Goal: Information Seeking & Learning: Learn about a topic

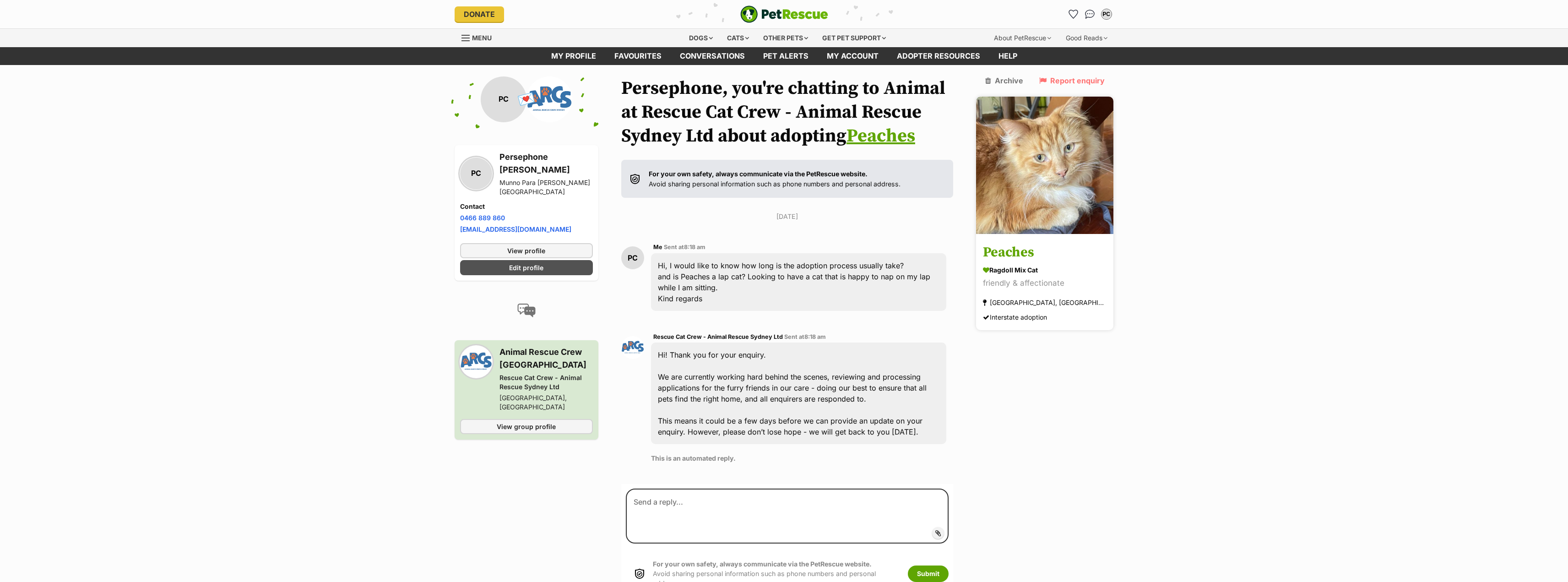
click at [1035, 242] on h3 "Peaches" at bounding box center [1044, 252] width 124 height 21
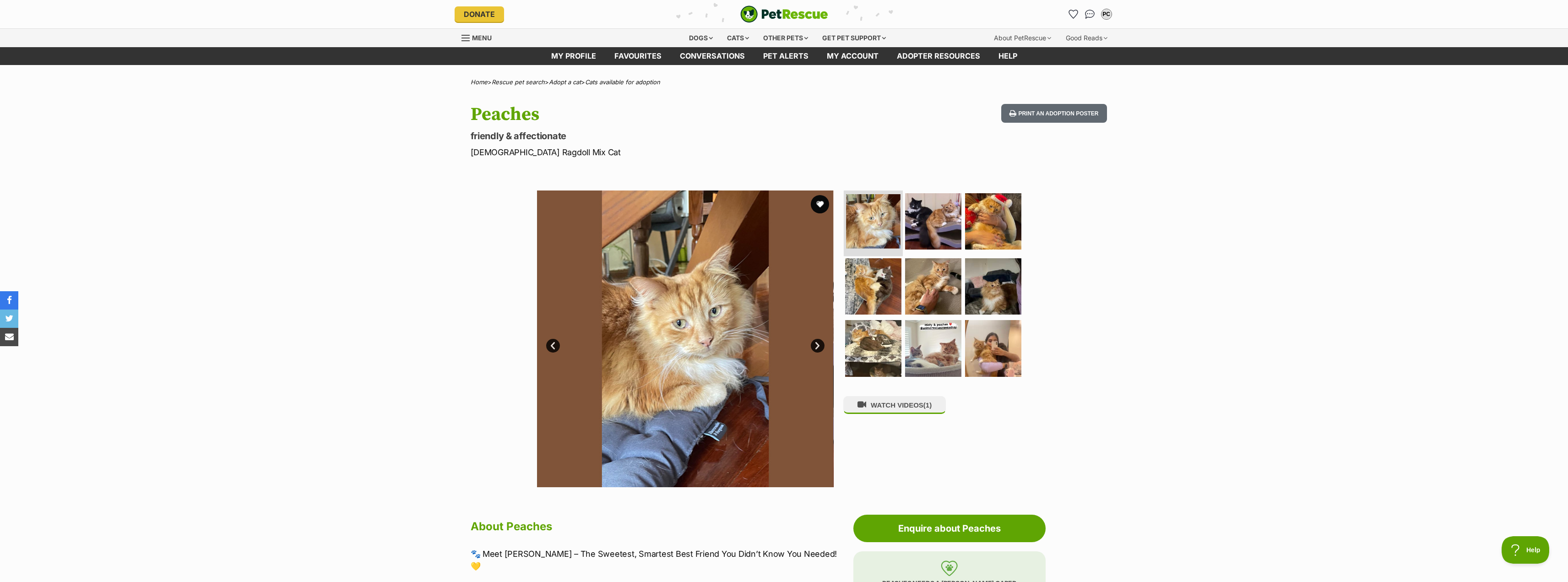
click at [887, 218] on img at bounding box center [872, 221] width 54 height 54
click at [932, 275] on img at bounding box center [933, 286] width 59 height 59
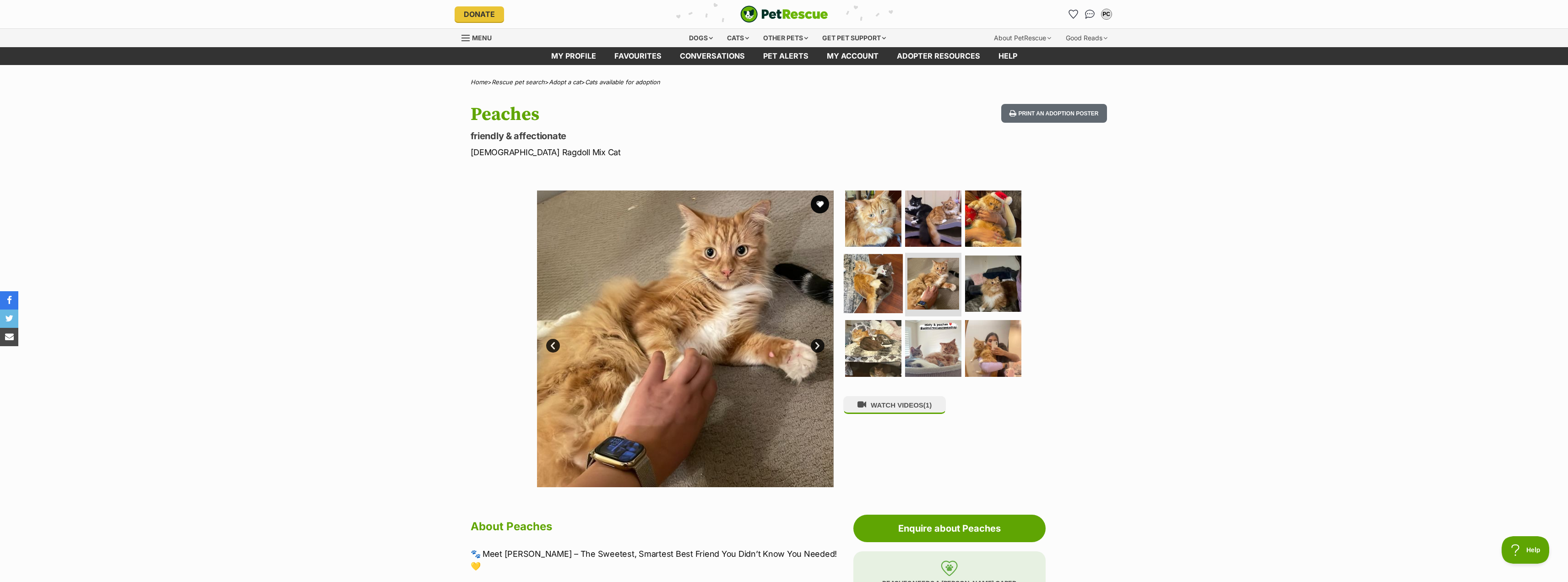
click at [873, 289] on img at bounding box center [873, 283] width 59 height 59
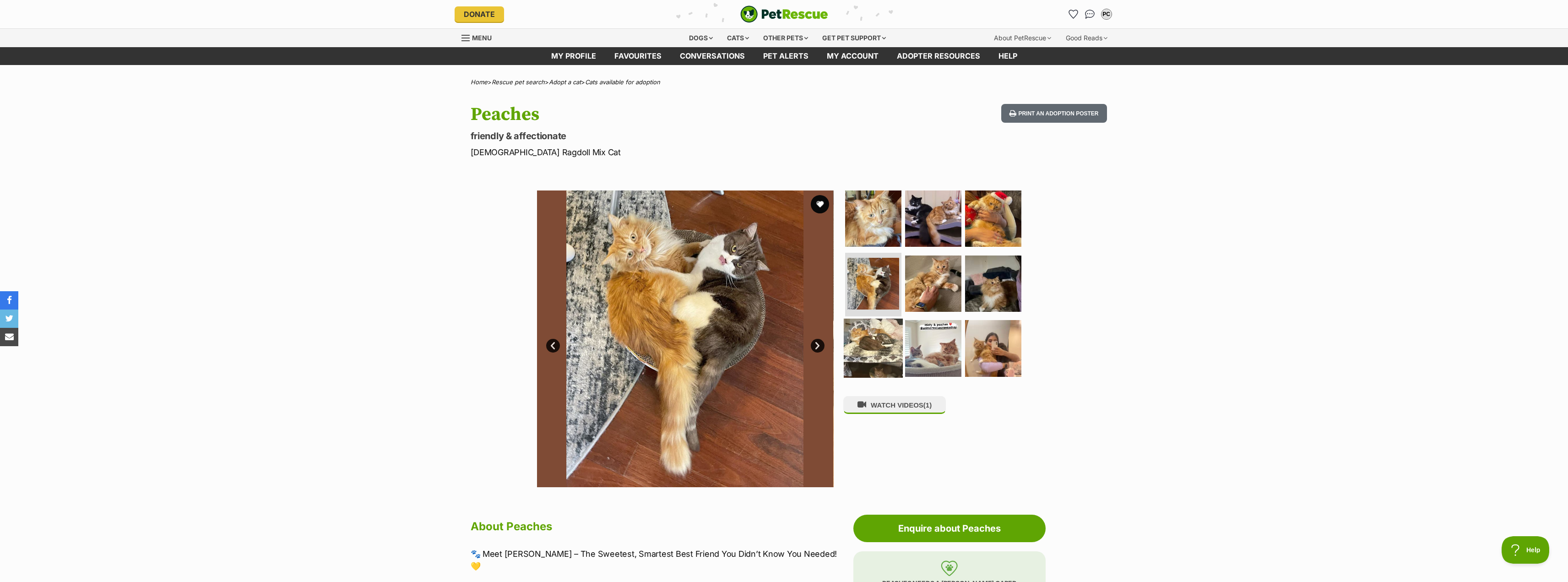
click at [888, 343] on img at bounding box center [873, 348] width 59 height 59
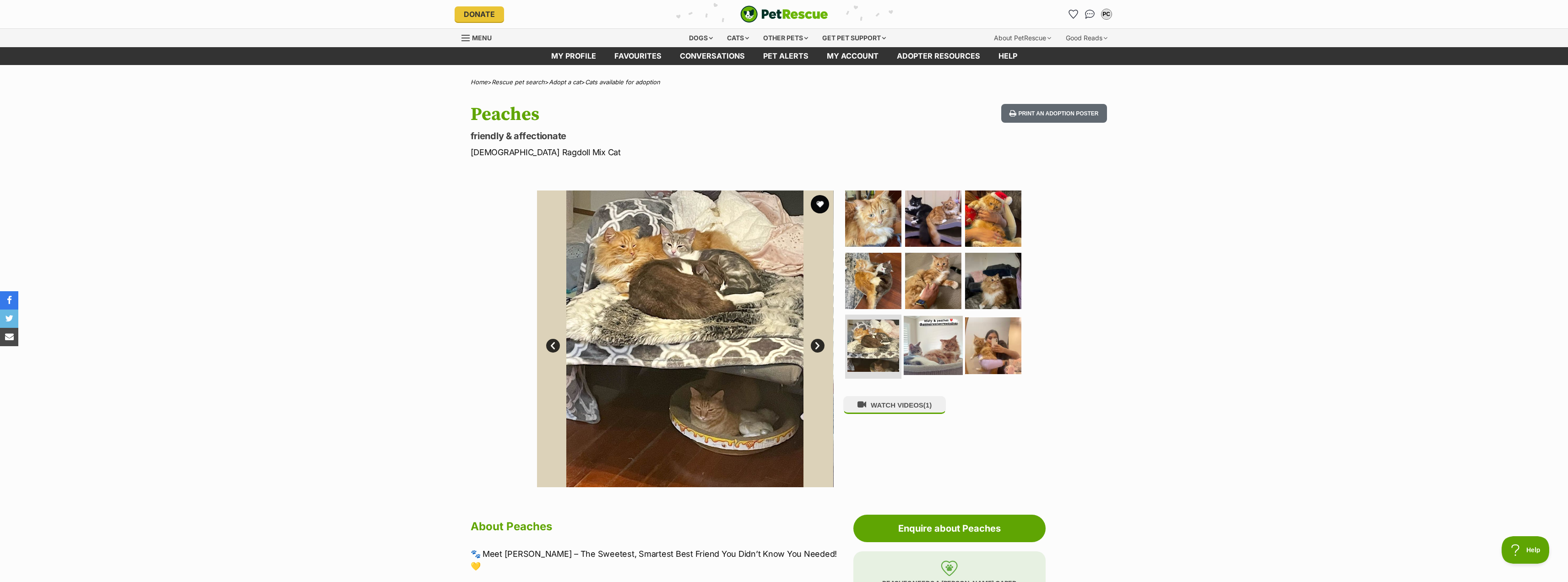
click at [938, 339] on img at bounding box center [933, 345] width 59 height 59
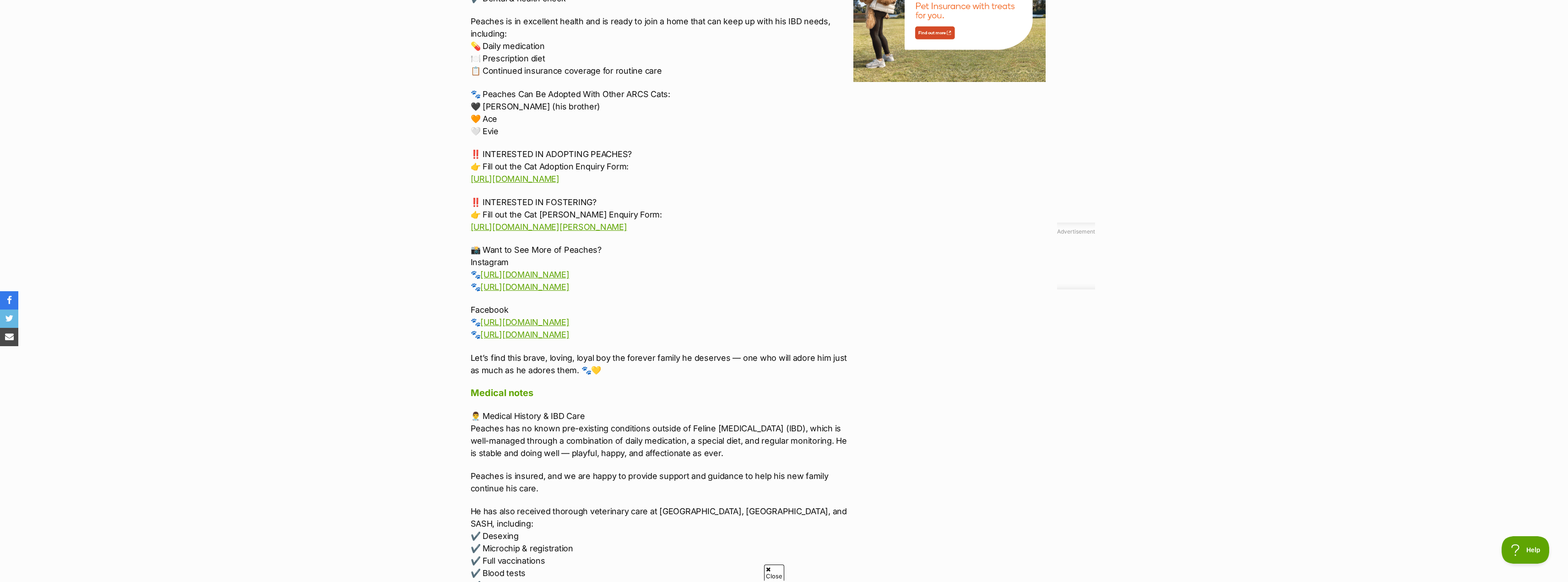
scroll to position [1053, 0]
